Goal: Use online tool/utility

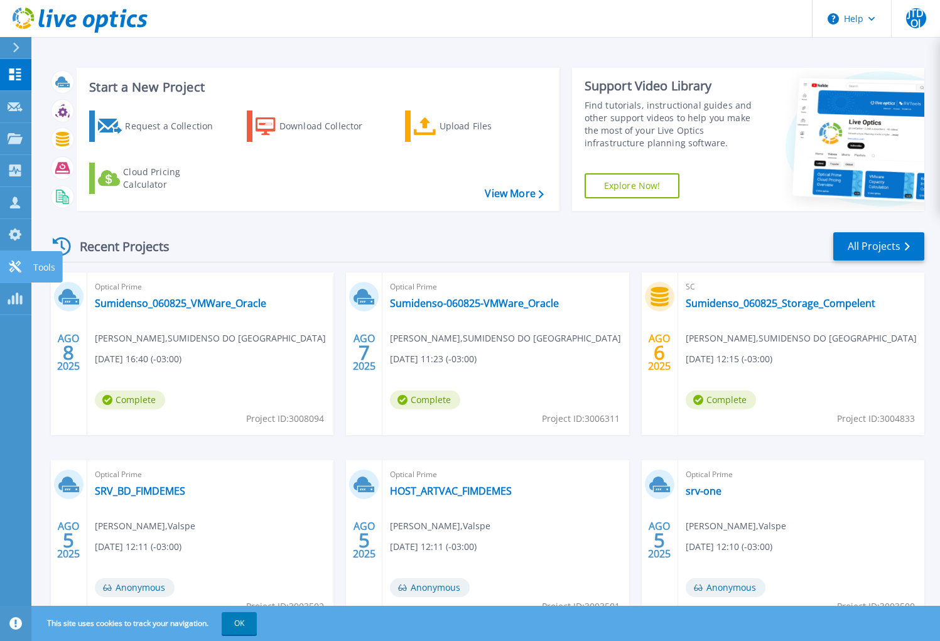
click at [16, 260] on div at bounding box center [15, 266] width 15 height 13
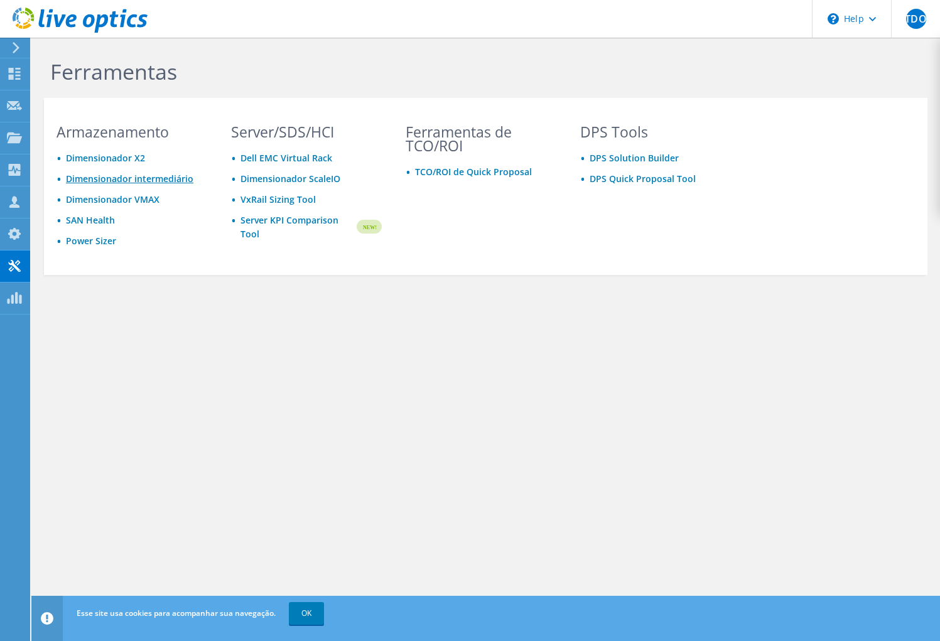
click at [98, 181] on link "Dimensionador intermediário" at bounding box center [129, 179] width 127 height 12
click at [134, 178] on link "Dimensionador intermediário" at bounding box center [129, 179] width 127 height 12
